Goal: Transaction & Acquisition: Purchase product/service

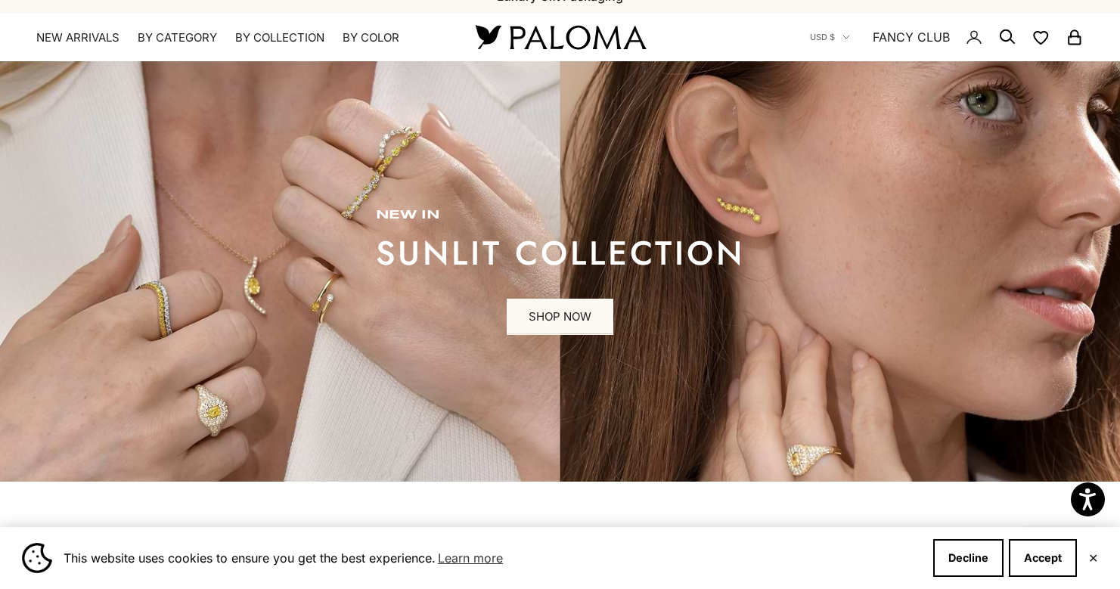
scroll to position [200, 0]
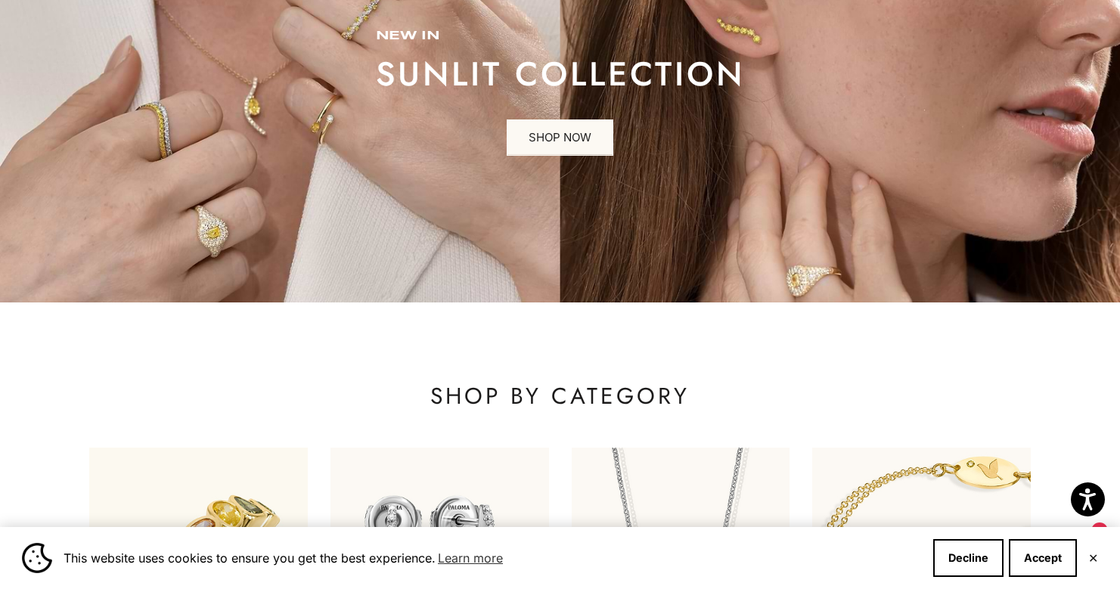
drag, startPoint x: 1034, startPoint y: 552, endPoint x: 1024, endPoint y: 547, distance: 11.8
click at [1034, 552] on button "Accept" at bounding box center [1043, 558] width 68 height 38
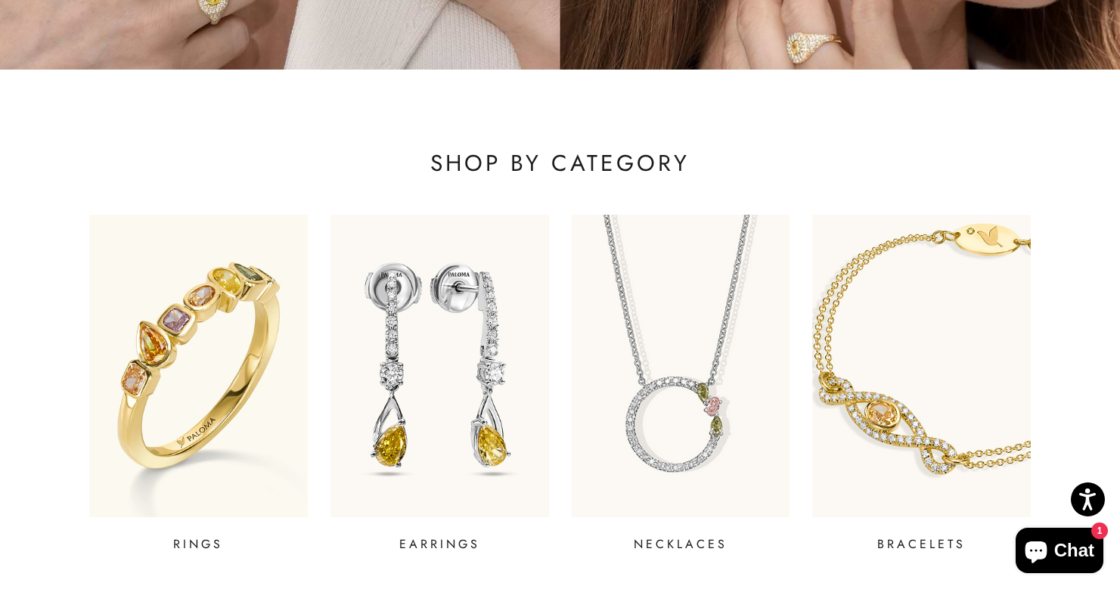
scroll to position [477, 0]
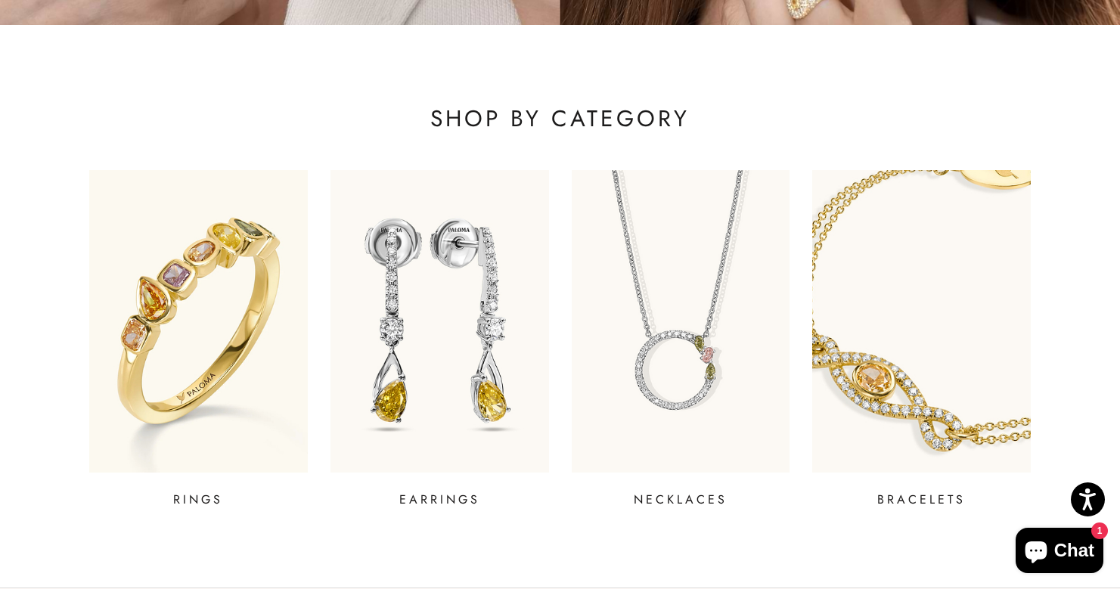
click at [866, 371] on img at bounding box center [921, 321] width 262 height 363
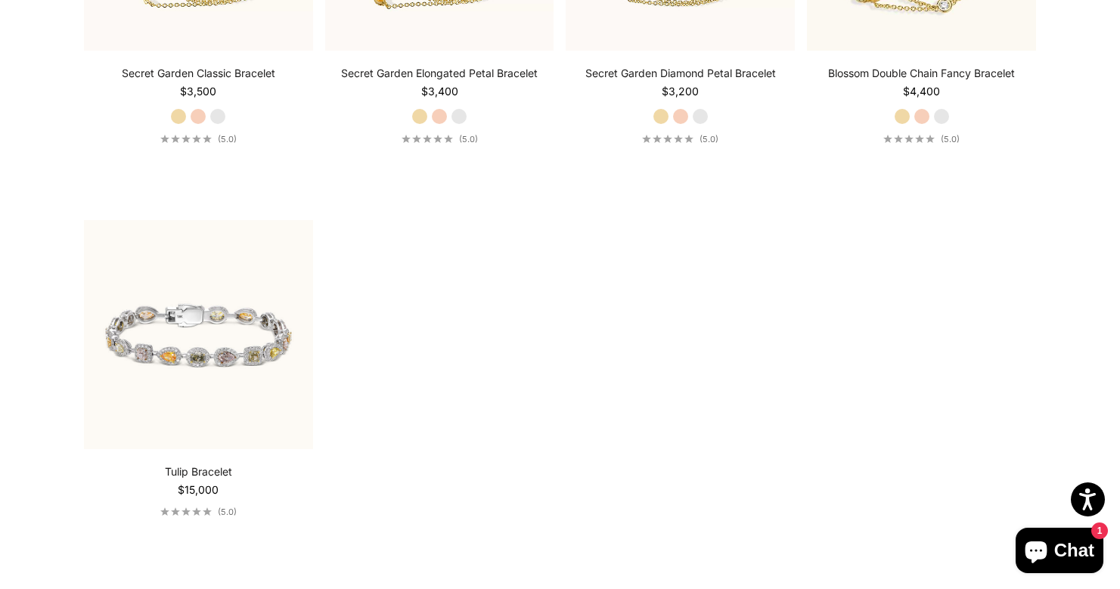
scroll to position [1335, 0]
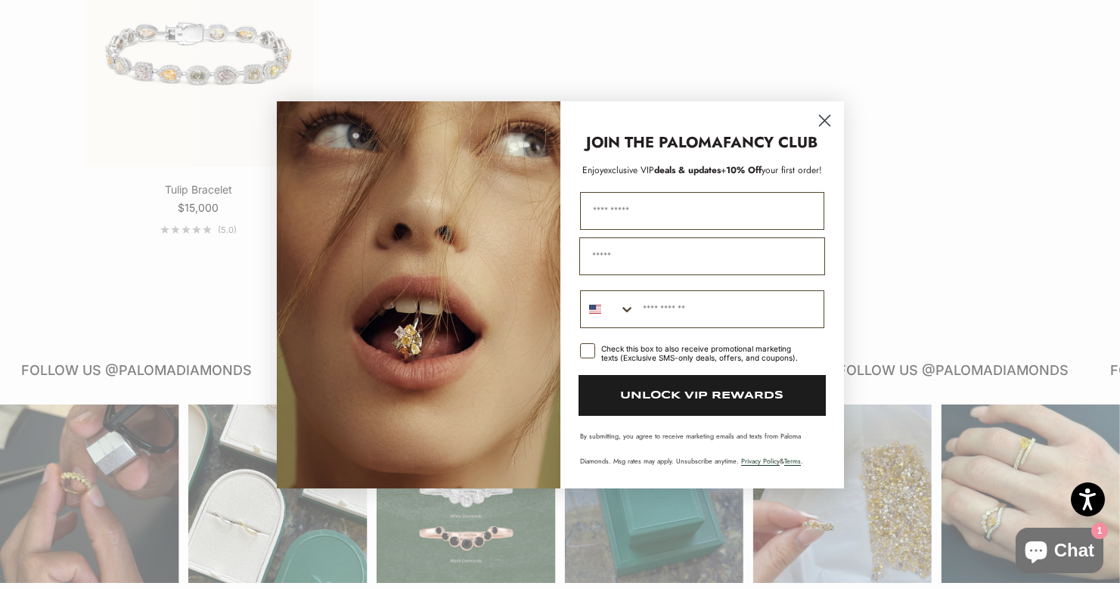
click at [823, 119] on icon "Close dialog" at bounding box center [824, 120] width 11 height 11
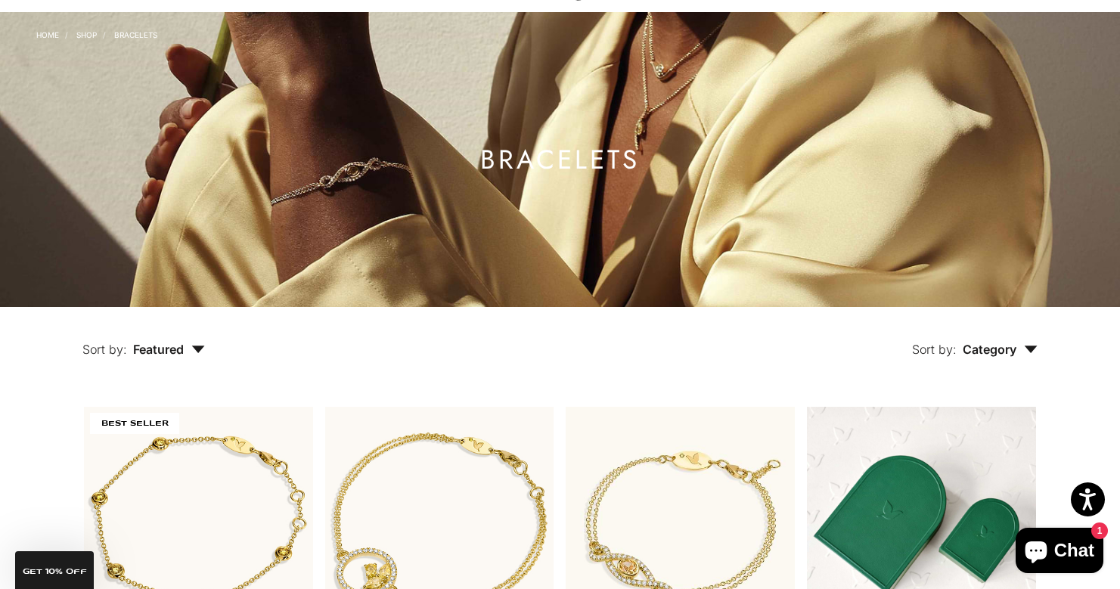
scroll to position [0, 0]
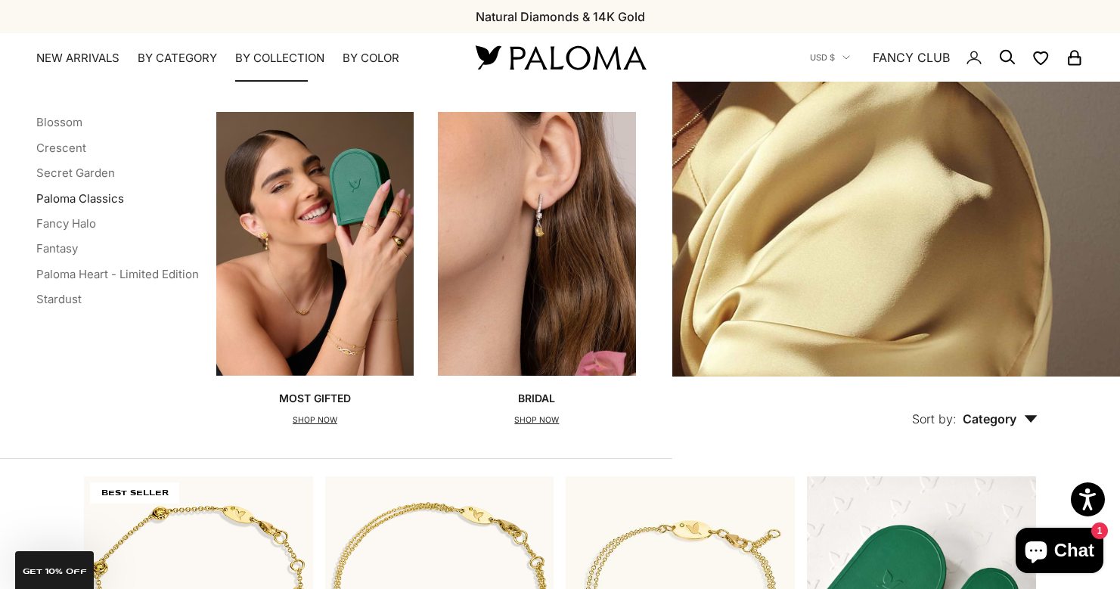
click at [95, 198] on link "Paloma Classics" at bounding box center [80, 198] width 88 height 14
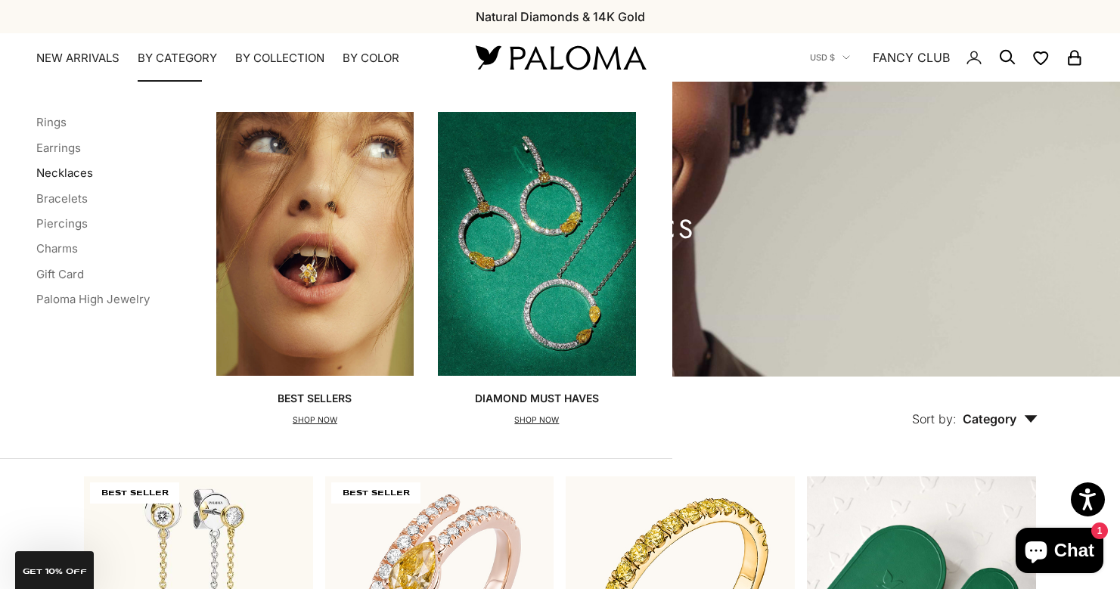
click at [68, 169] on link "Necklaces" at bounding box center [64, 173] width 57 height 14
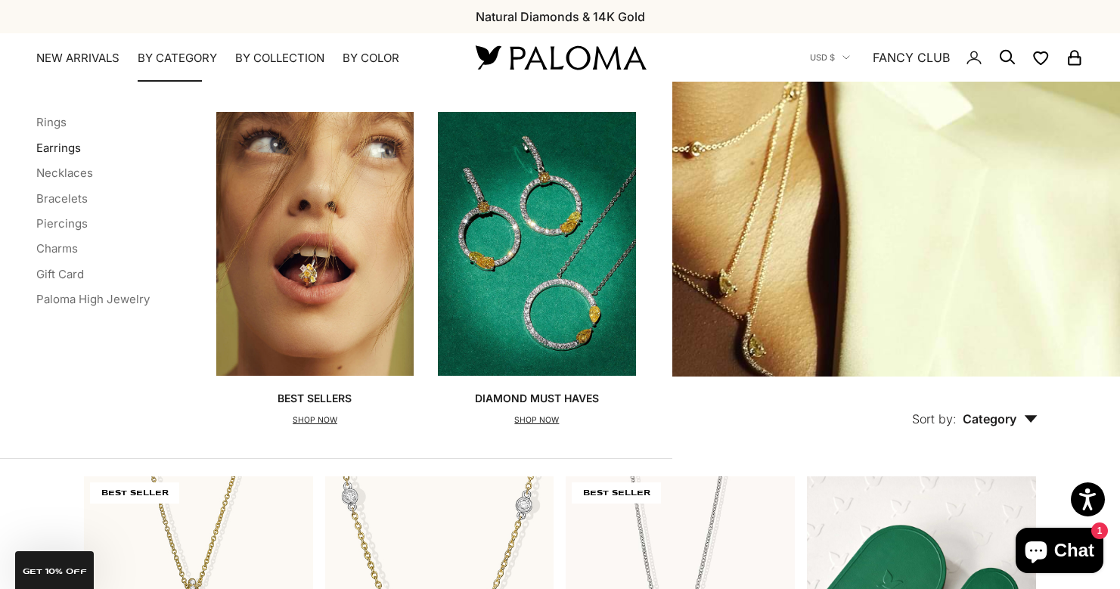
click at [70, 144] on link "Earrings" at bounding box center [58, 148] width 45 height 14
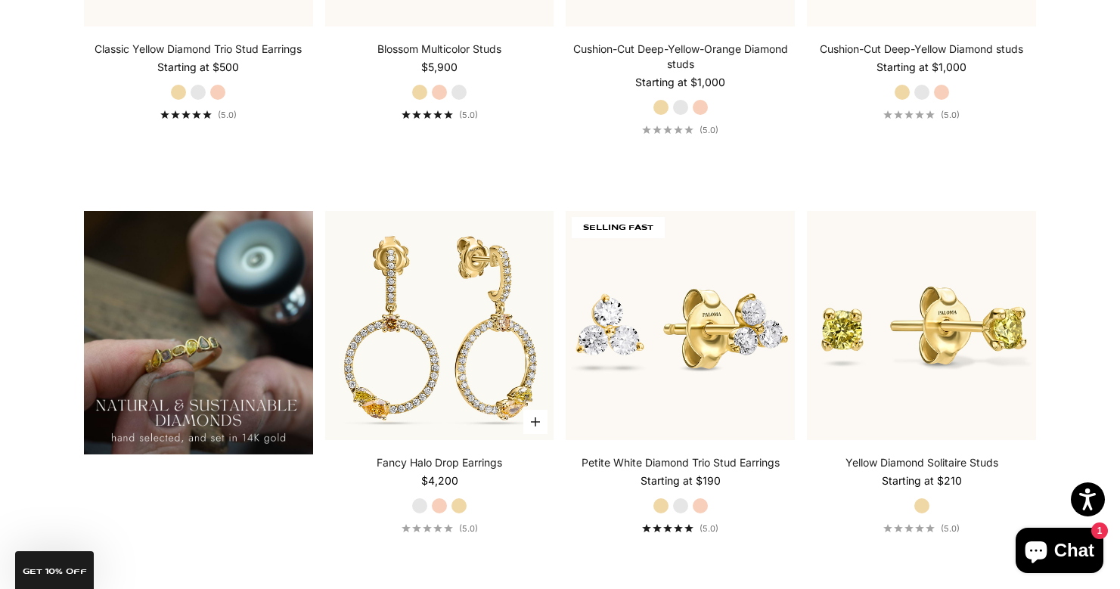
scroll to position [1080, 0]
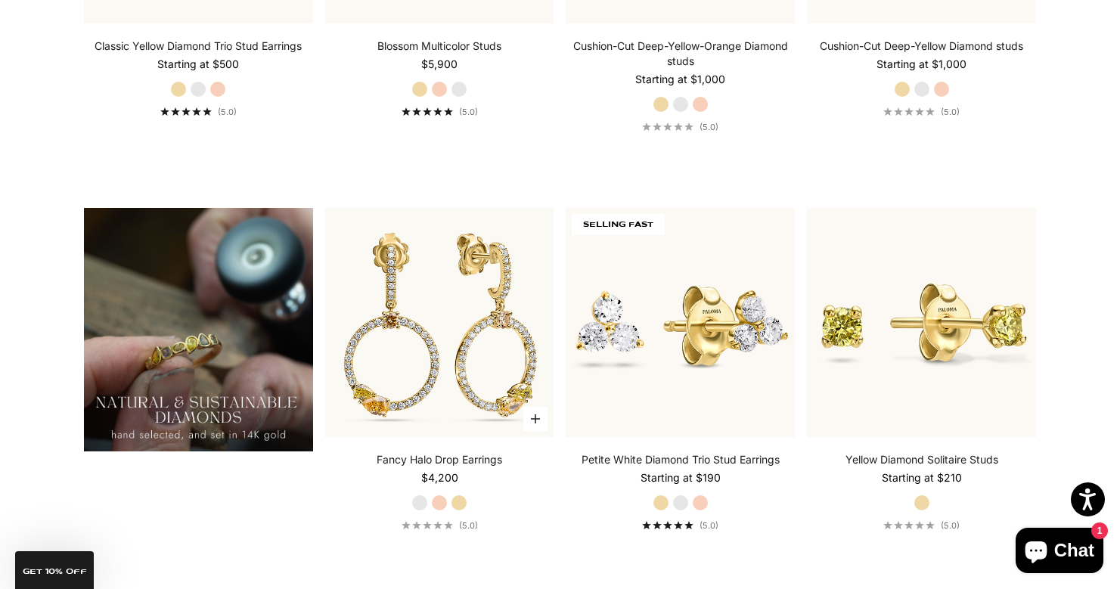
click at [460, 504] on label "Yellow Gold" at bounding box center [459, 503] width 17 height 17
click at [424, 504] on label "White Gold" at bounding box center [419, 503] width 17 height 17
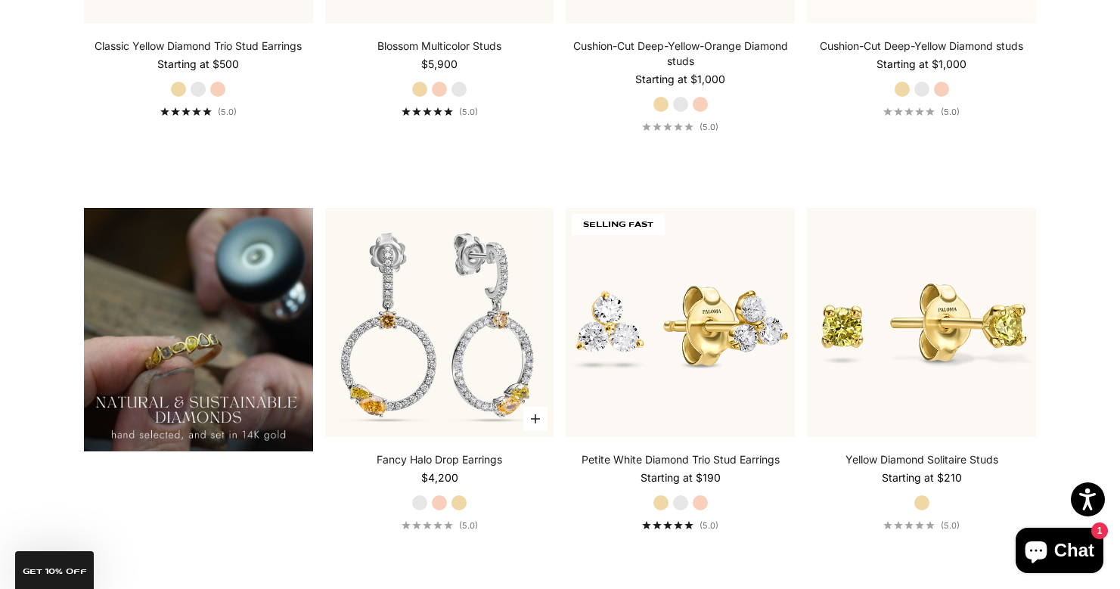
click at [460, 504] on label "Yellow Gold" at bounding box center [459, 503] width 17 height 17
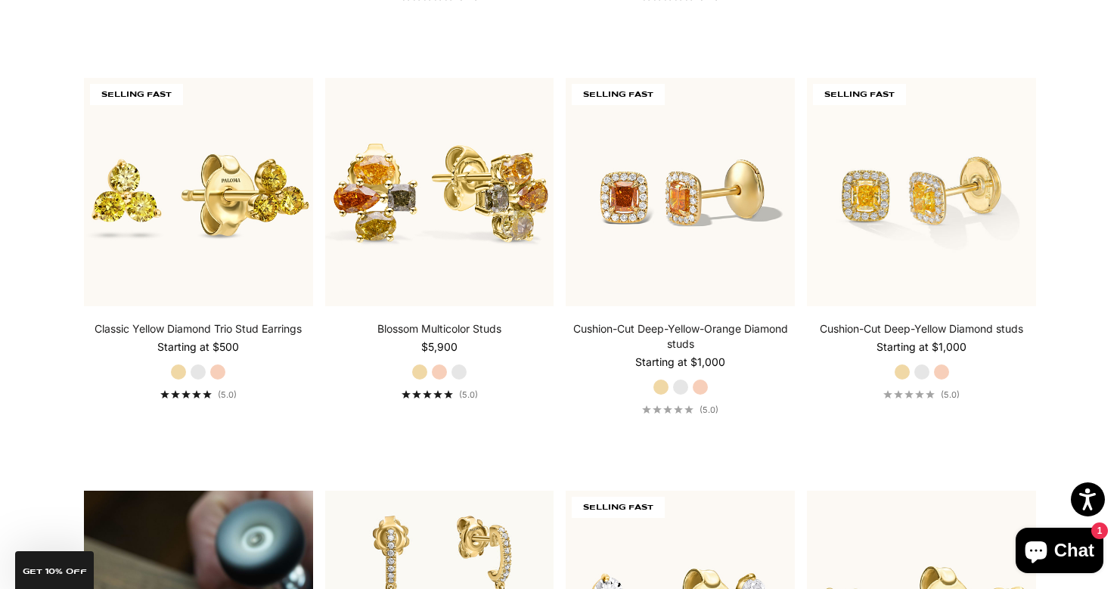
scroll to position [0, 0]
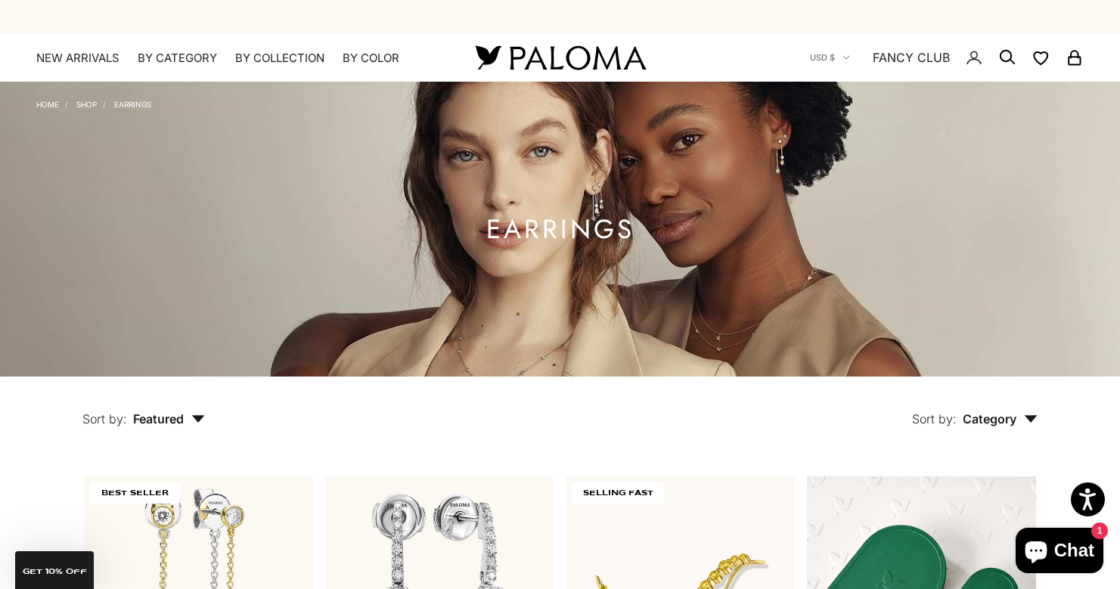
click at [552, 48] on img at bounding box center [560, 58] width 181 height 32
